Goal: Information Seeking & Learning: Learn about a topic

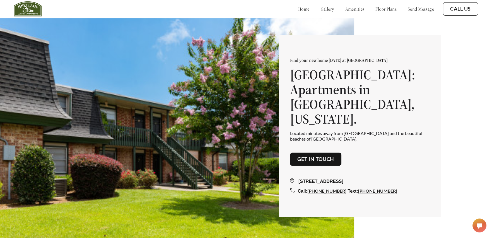
click at [383, 11] on link "floor plans" at bounding box center [385, 9] width 21 height 6
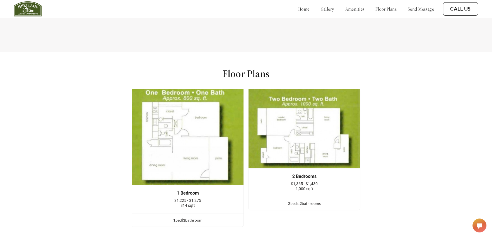
scroll to position [723, 0]
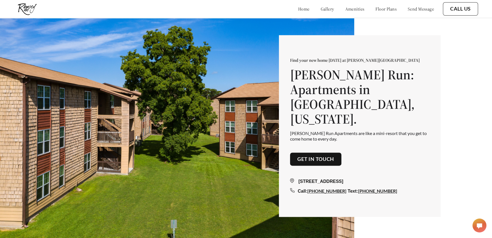
click at [376, 10] on link "floor plans" at bounding box center [385, 9] width 21 height 6
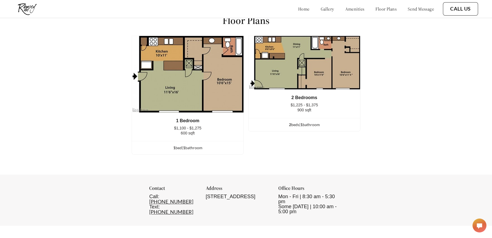
scroll to position [705, 0]
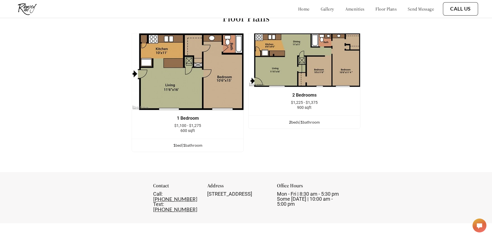
click at [196, 97] on img at bounding box center [188, 71] width 112 height 77
click at [198, 149] on div "1 bed | 1 bathroom" at bounding box center [187, 145] width 111 height 6
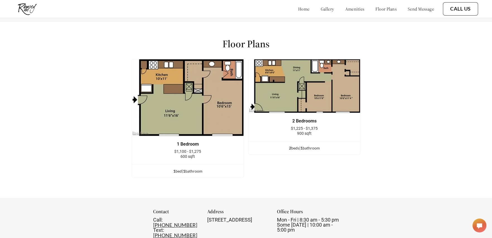
scroll to position [677, 0]
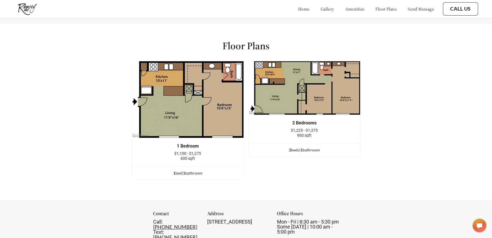
click at [320, 11] on link "gallery" at bounding box center [326, 9] width 13 height 6
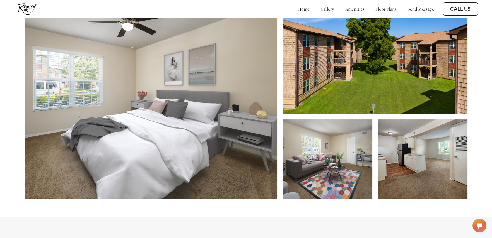
scroll to position [242, 0]
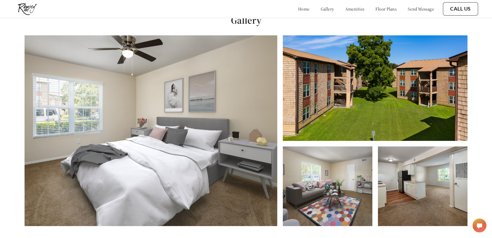
click at [345, 10] on link "amenities" at bounding box center [354, 9] width 19 height 6
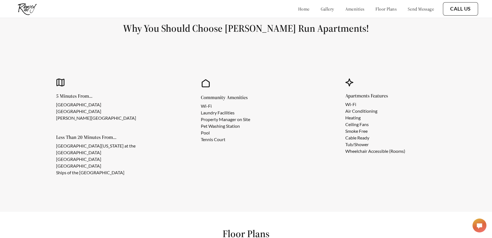
scroll to position [490, 0]
